Goal: Task Accomplishment & Management: Manage account settings

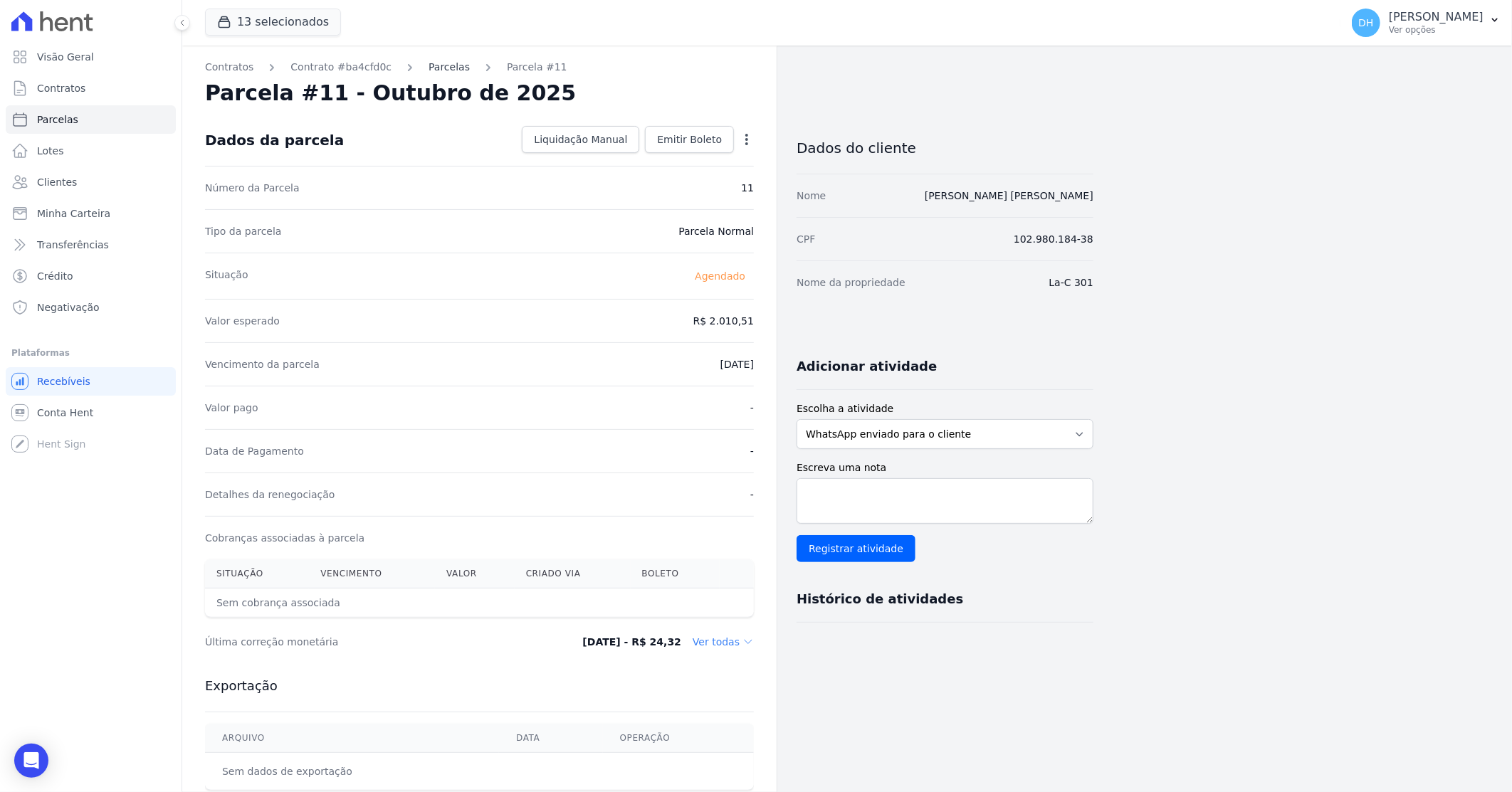
click at [428, 71] on link "Parcelas" at bounding box center [449, 67] width 41 height 15
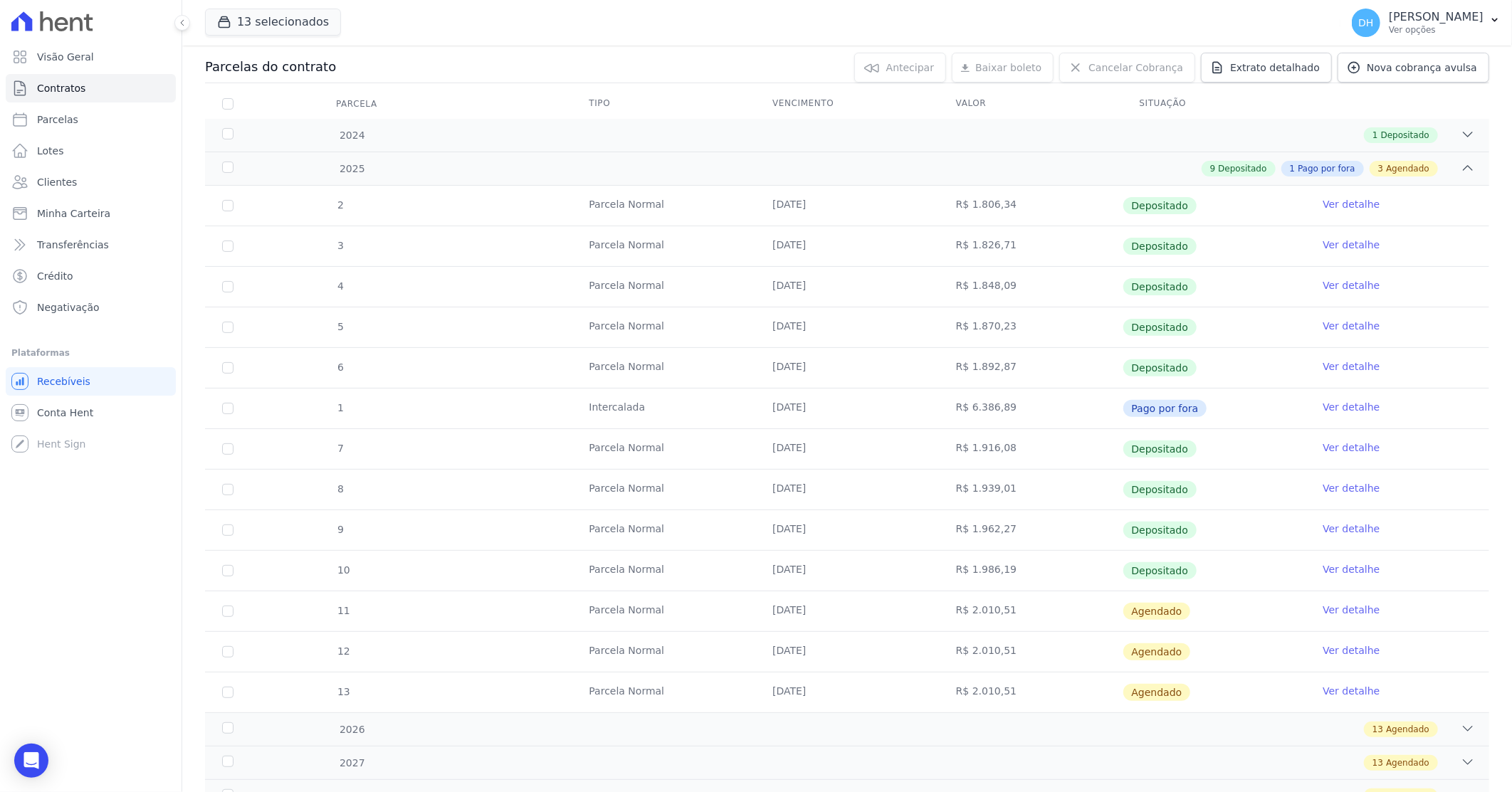
scroll to position [158, 0]
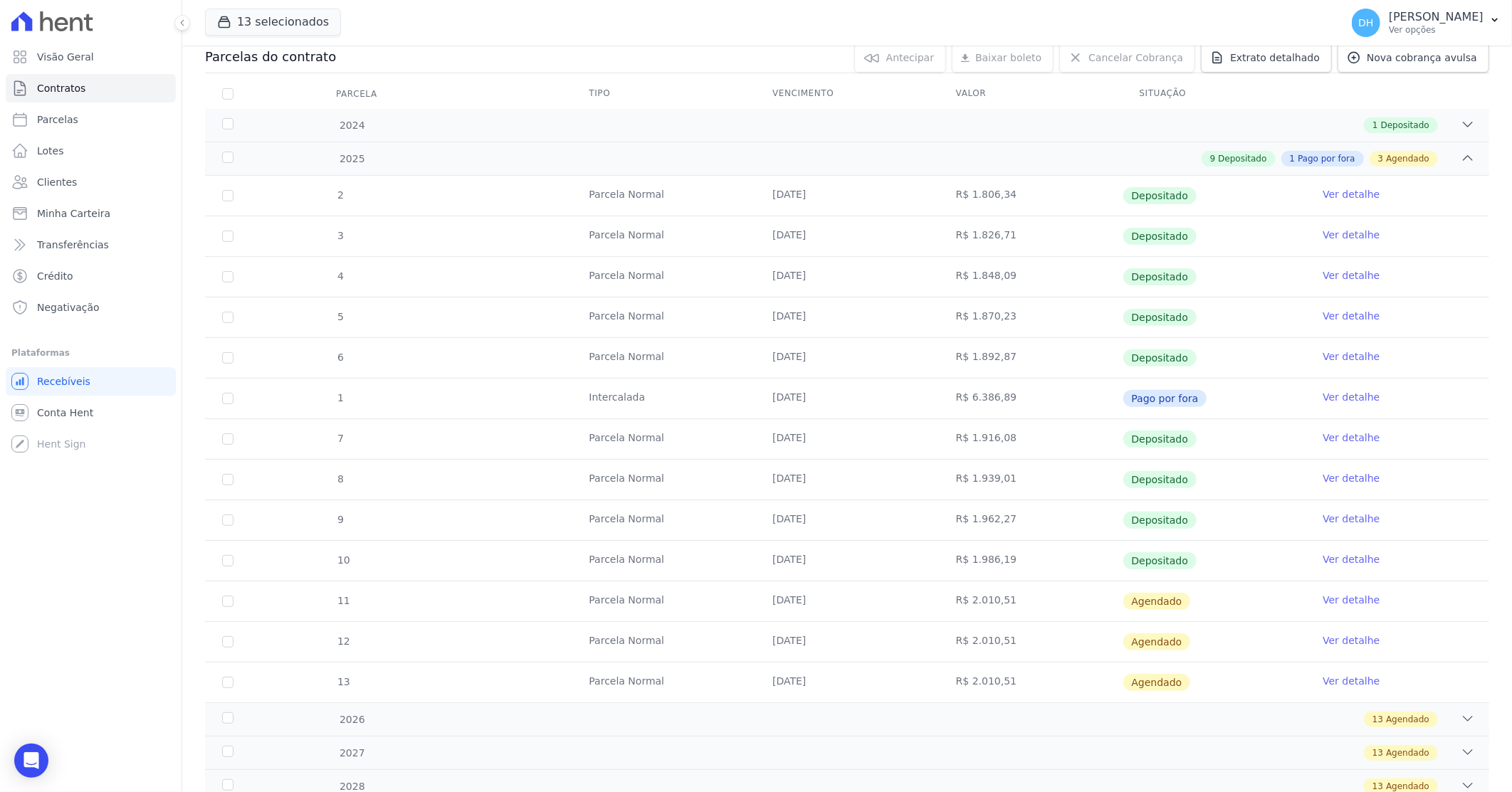
click at [1322, 601] on link "Ver detalhe" at bounding box center [1351, 600] width 57 height 15
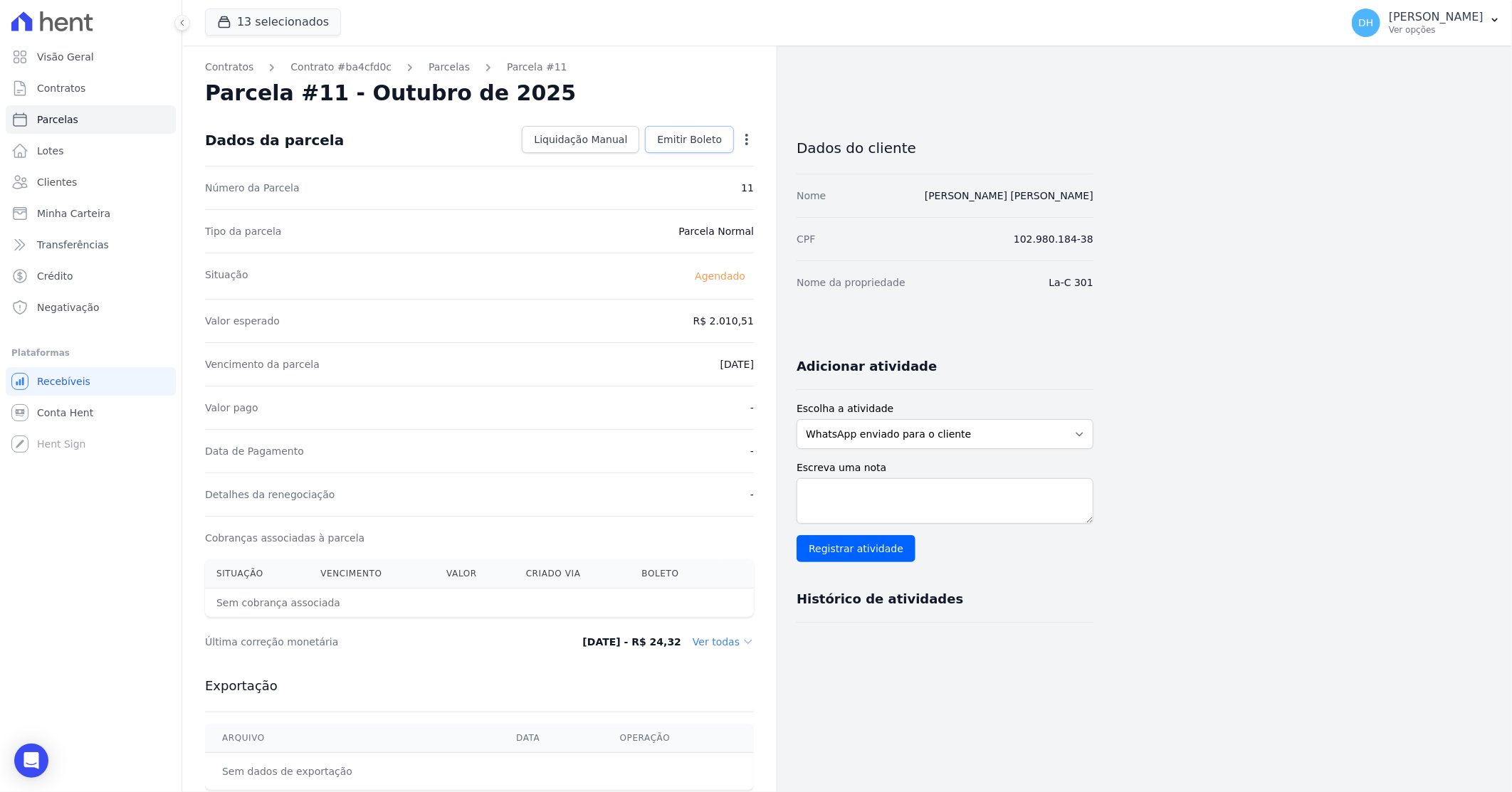
click at [686, 142] on span "Emitir Boleto" at bounding box center [689, 139] width 64 height 15
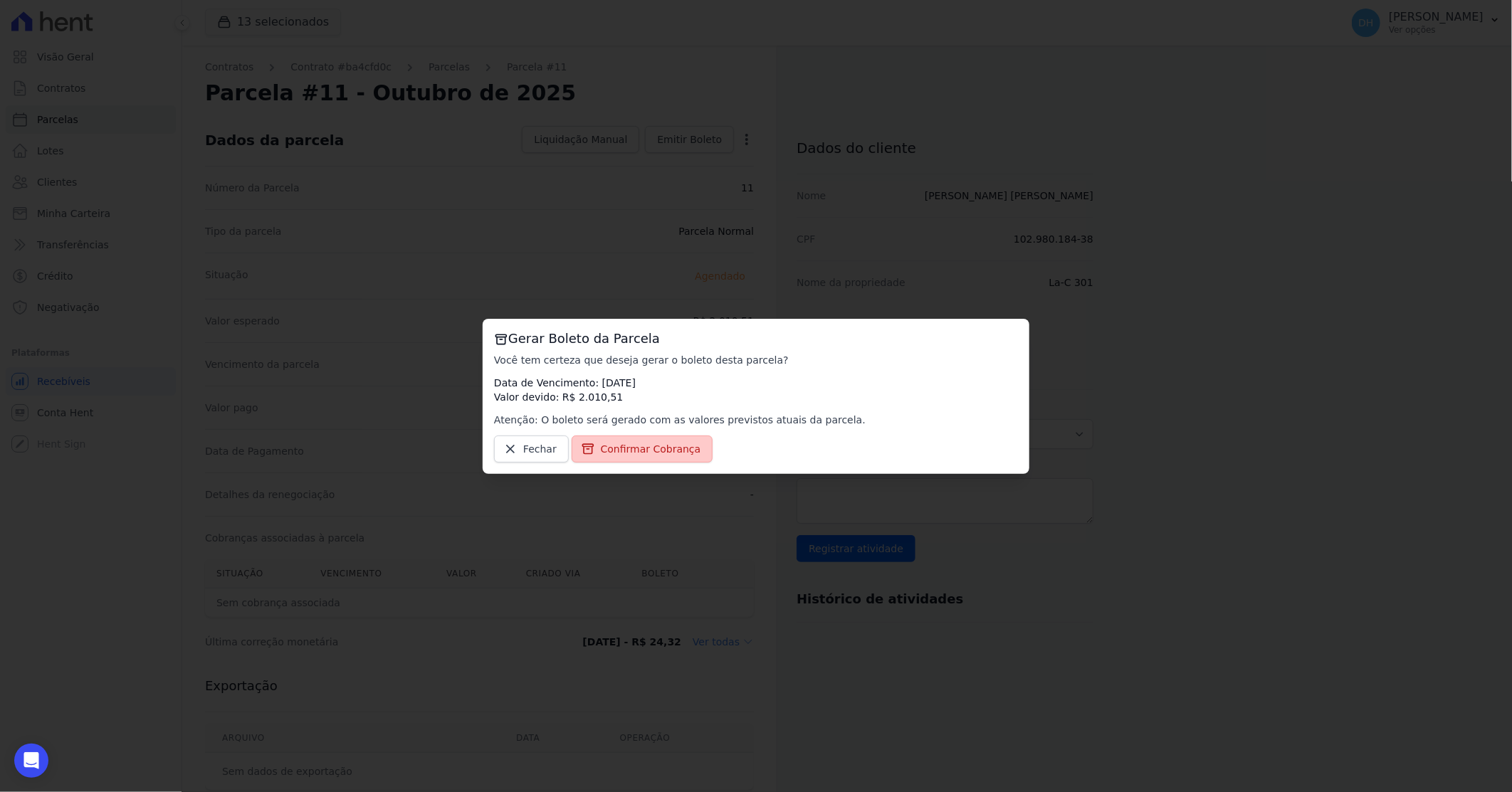
click at [613, 444] on span "Confirmar Cobrança" at bounding box center [650, 449] width 100 height 15
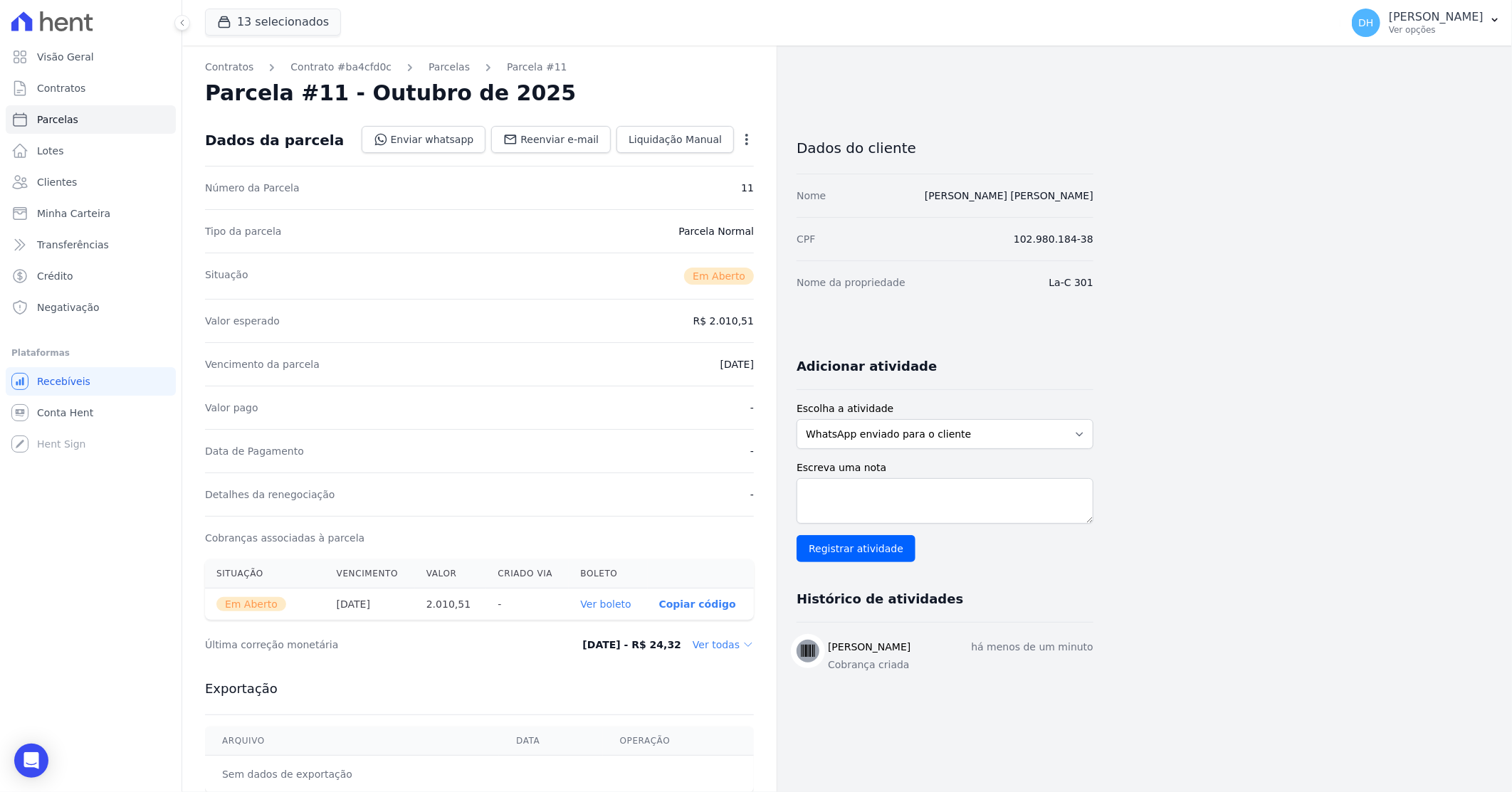
click at [607, 601] on link "Ver boleto" at bounding box center [605, 604] width 51 height 11
click at [443, 136] on link "Enviar whatsapp" at bounding box center [423, 140] width 124 height 27
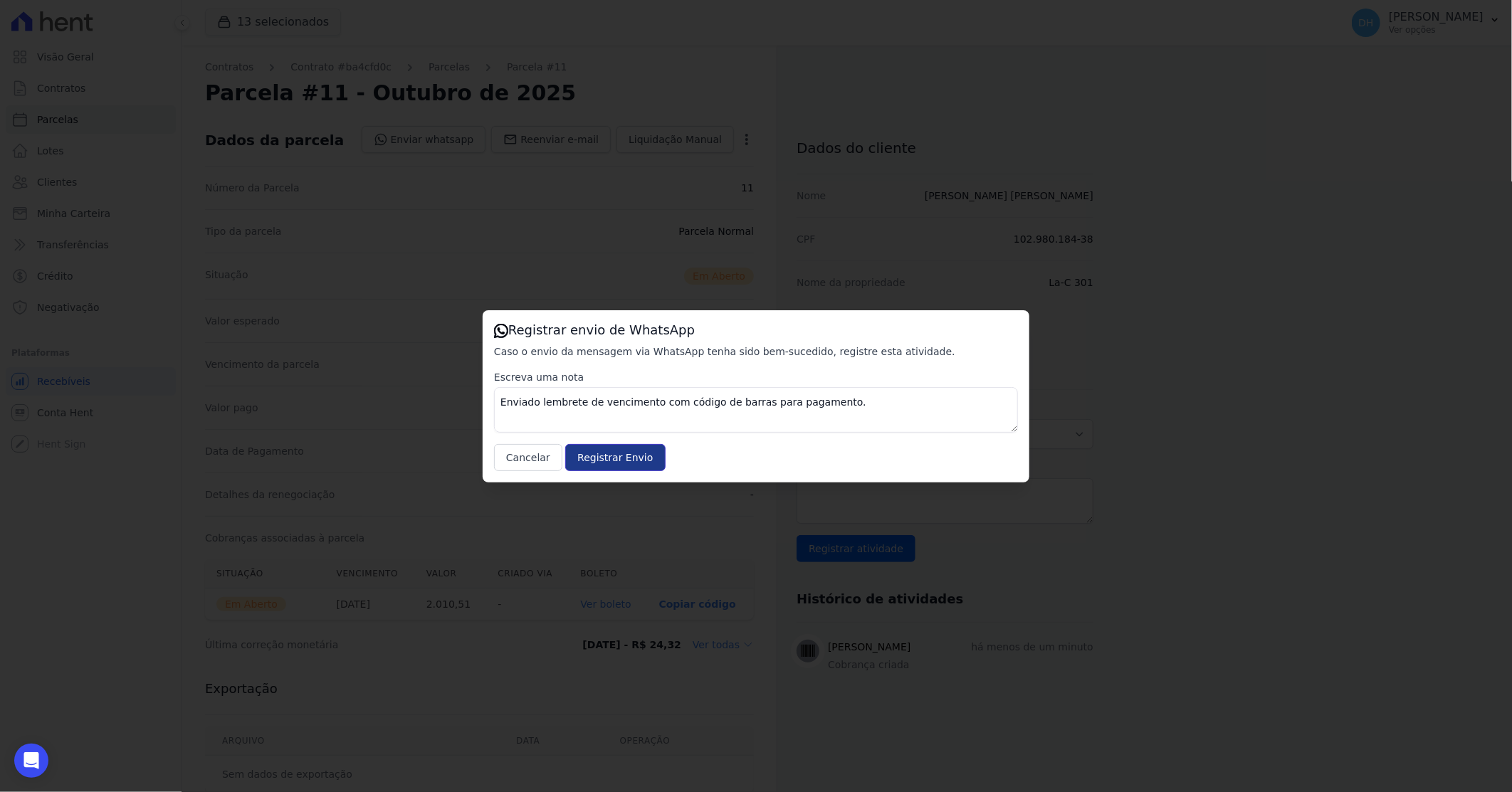
click at [615, 454] on input "Registrar Envio" at bounding box center [615, 458] width 100 height 27
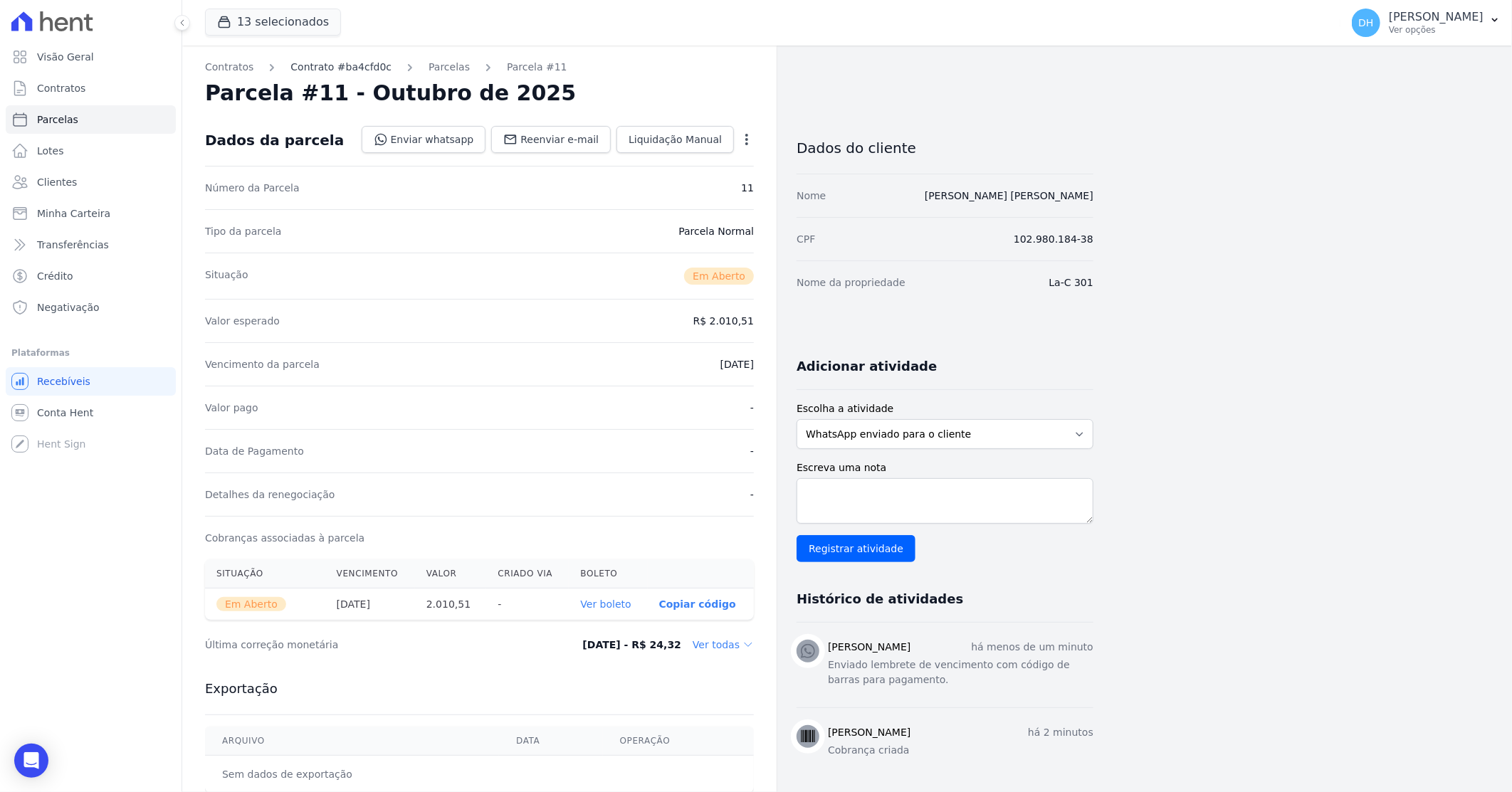
click at [318, 68] on link "Contrato #ba4cfd0c" at bounding box center [341, 67] width 101 height 15
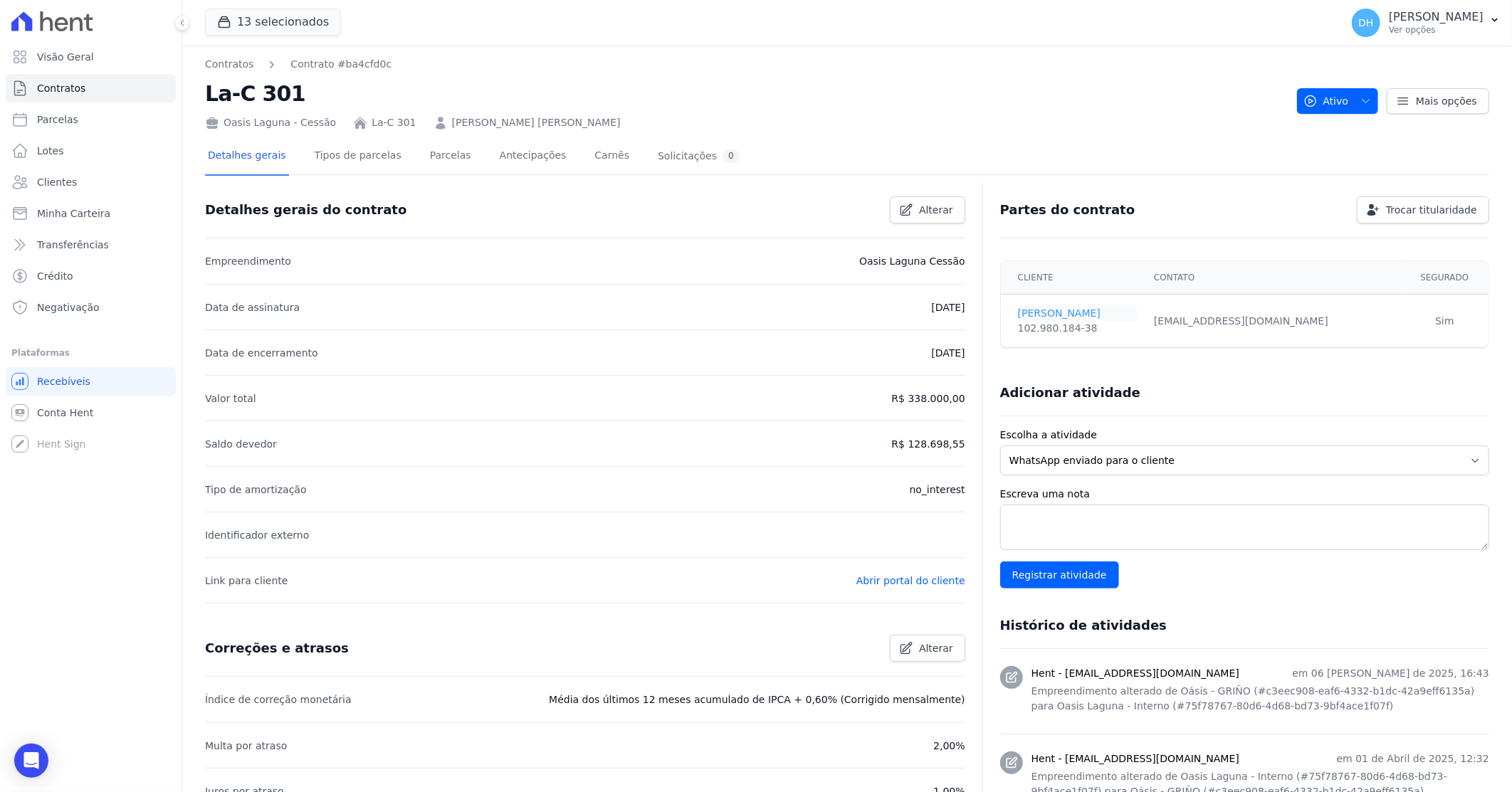
click at [1085, 310] on link "[PERSON_NAME]" at bounding box center [1077, 313] width 119 height 15
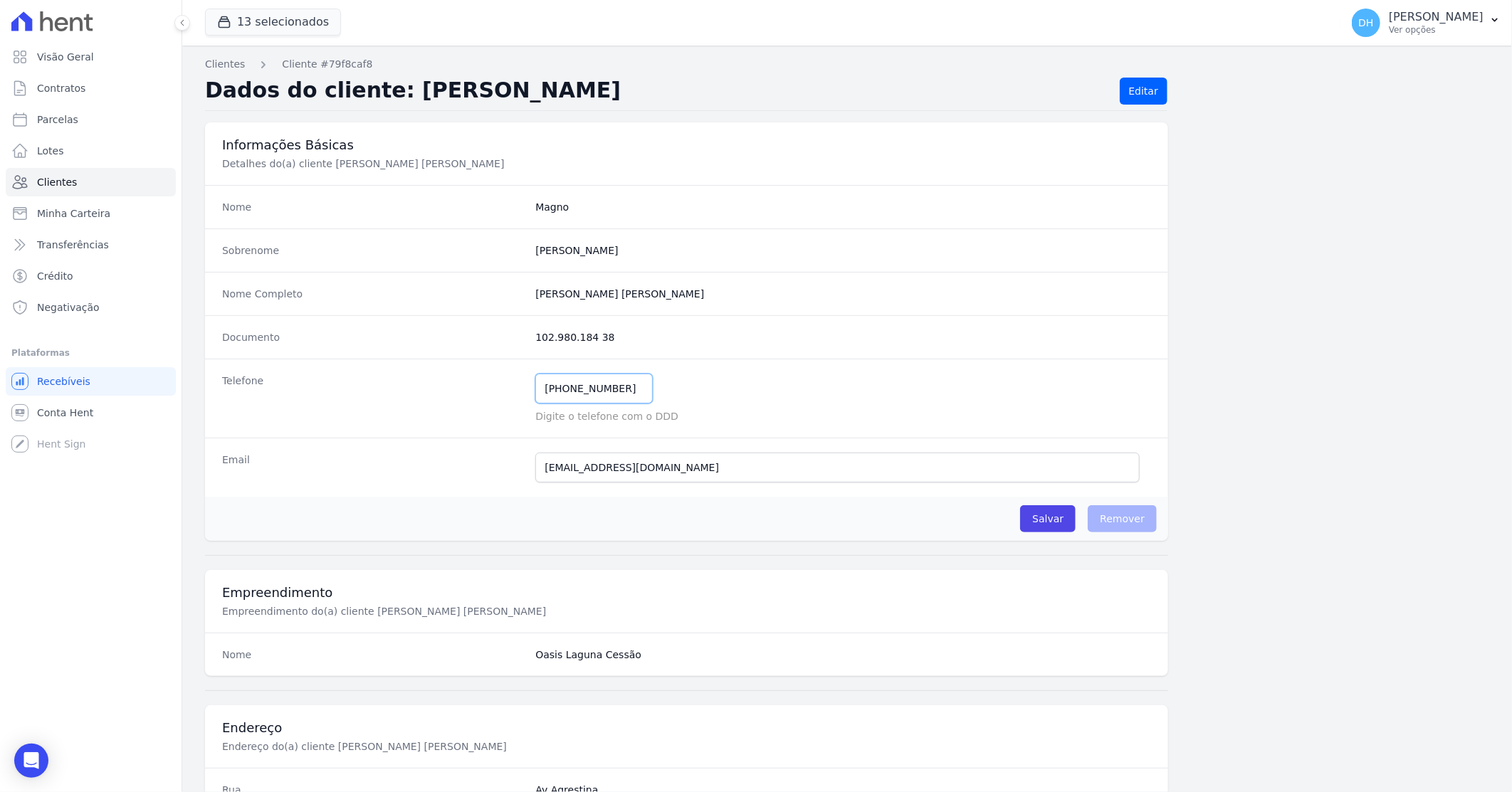
click at [545, 386] on input "[PHONE_NUMBER]" at bounding box center [594, 388] width 118 height 30
